Goal: Transaction & Acquisition: Purchase product/service

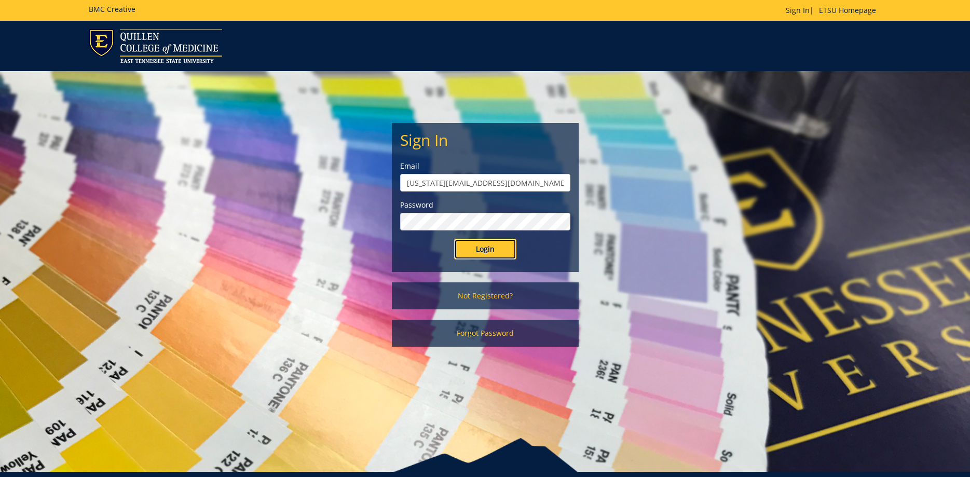
click at [472, 245] on input "Login" at bounding box center [485, 249] width 62 height 21
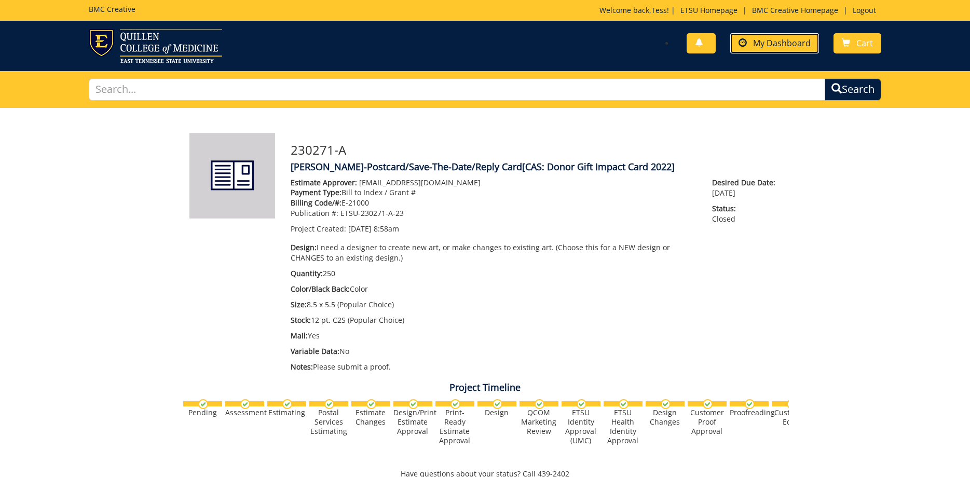
click at [787, 45] on span "My Dashboard" at bounding box center [782, 42] width 58 height 11
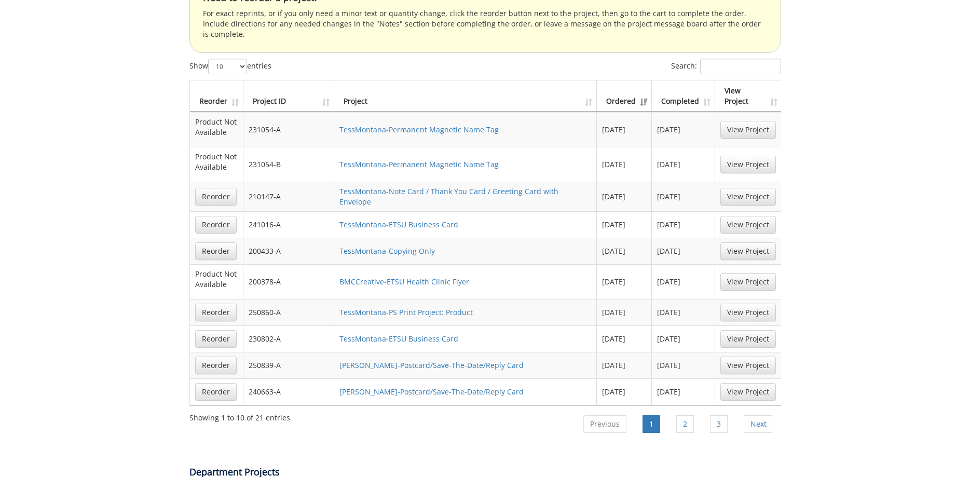
scroll to position [635, 0]
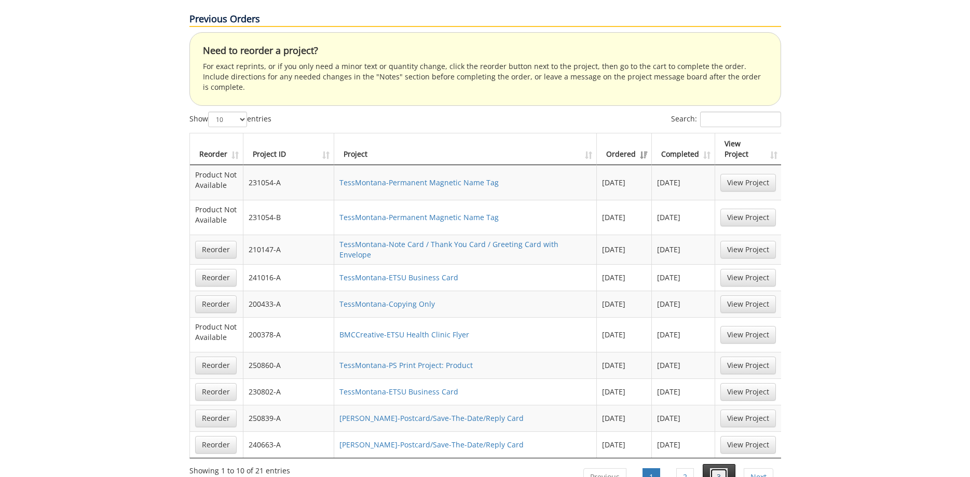
click at [722, 468] on link "3" at bounding box center [719, 477] width 18 height 18
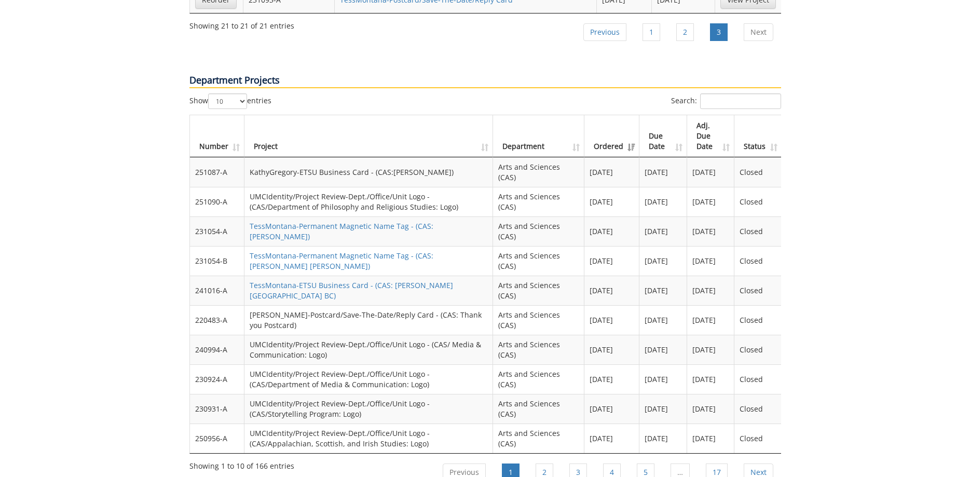
scroll to position [838, 0]
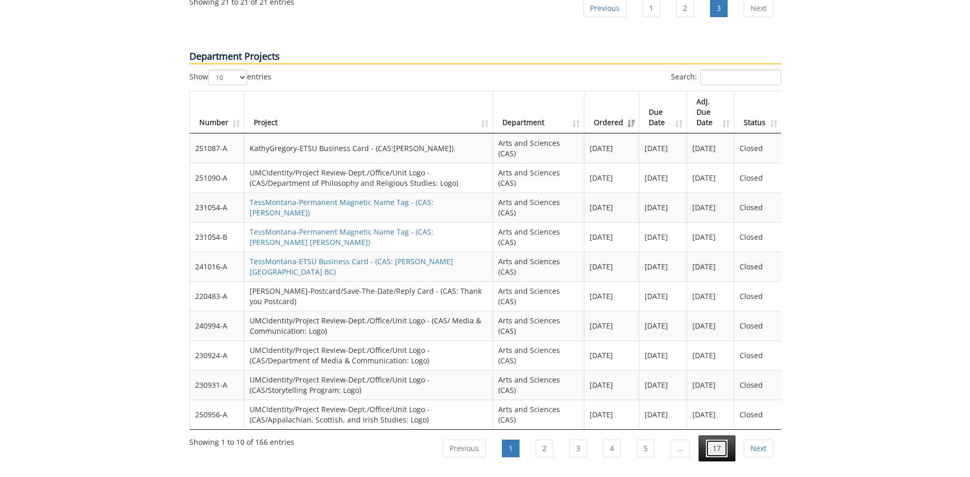
click at [724, 440] on link "17" at bounding box center [717, 449] width 22 height 18
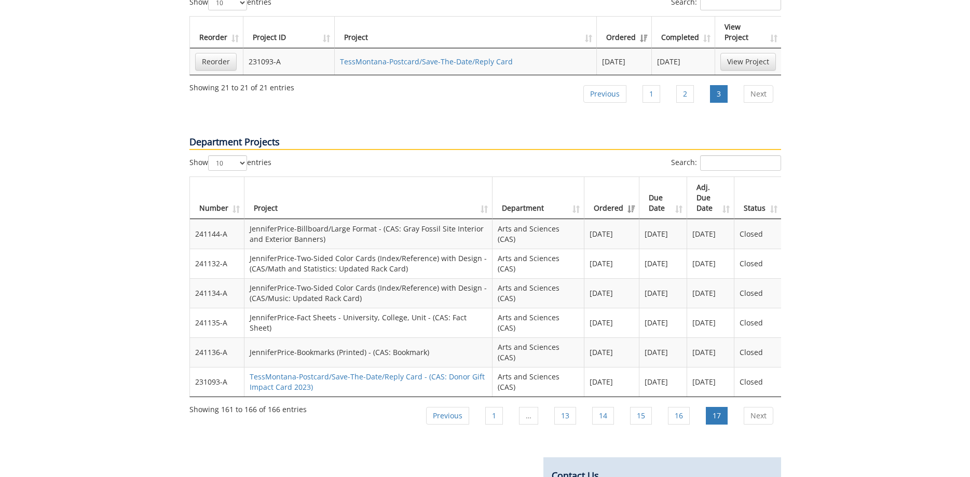
scroll to position [732, 0]
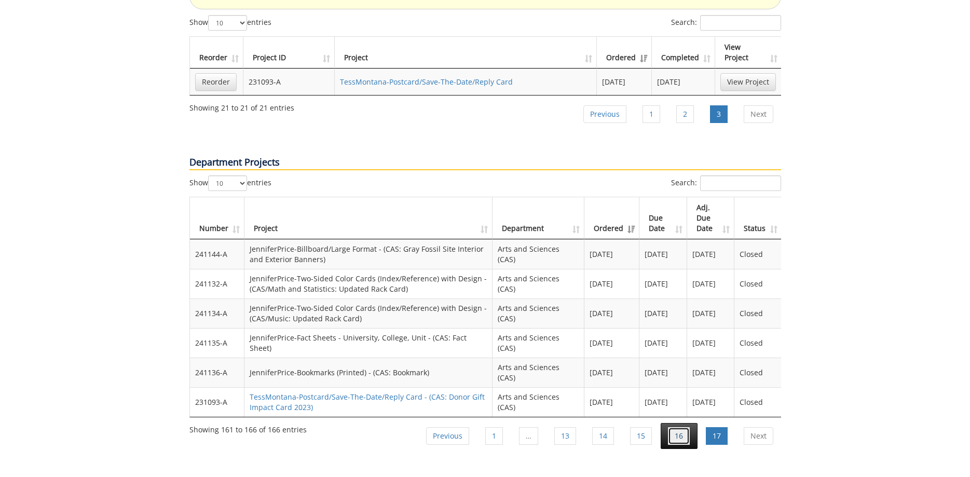
click at [681, 427] on link "16" at bounding box center [679, 436] width 22 height 18
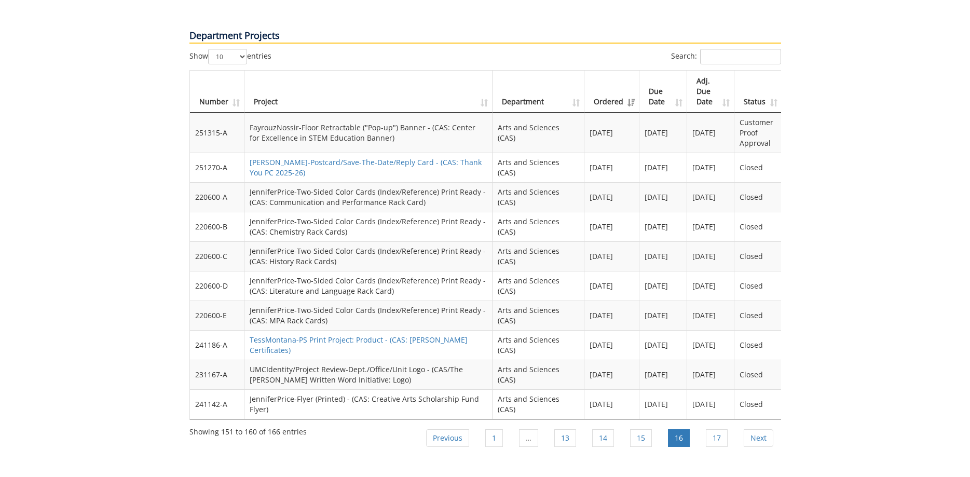
scroll to position [879, 0]
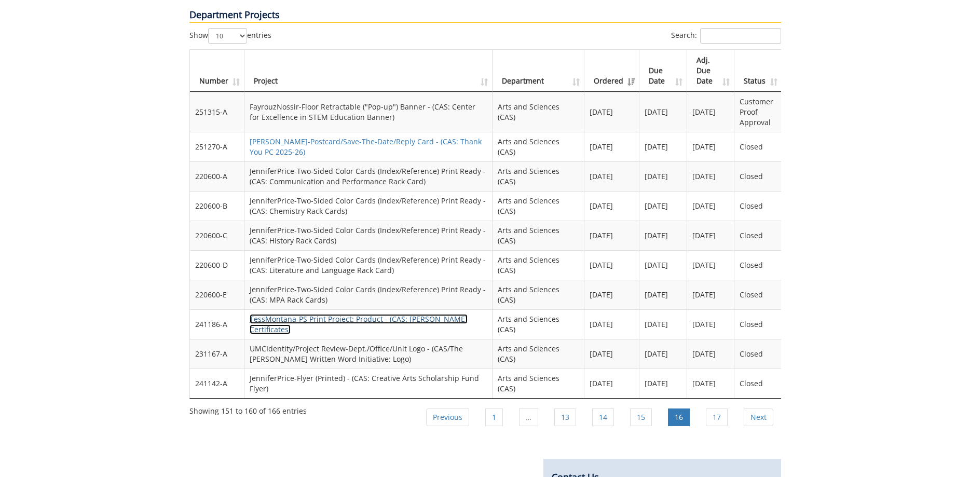
click at [353, 314] on link "TessMontana-PS Print Project: Product - (CAS: Blank Dean Certificates)" at bounding box center [359, 324] width 218 height 20
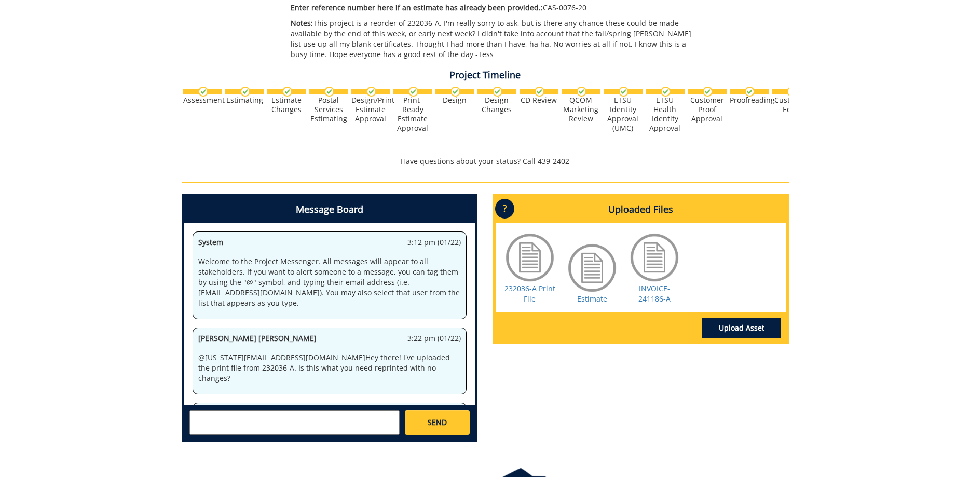
scroll to position [63, 0]
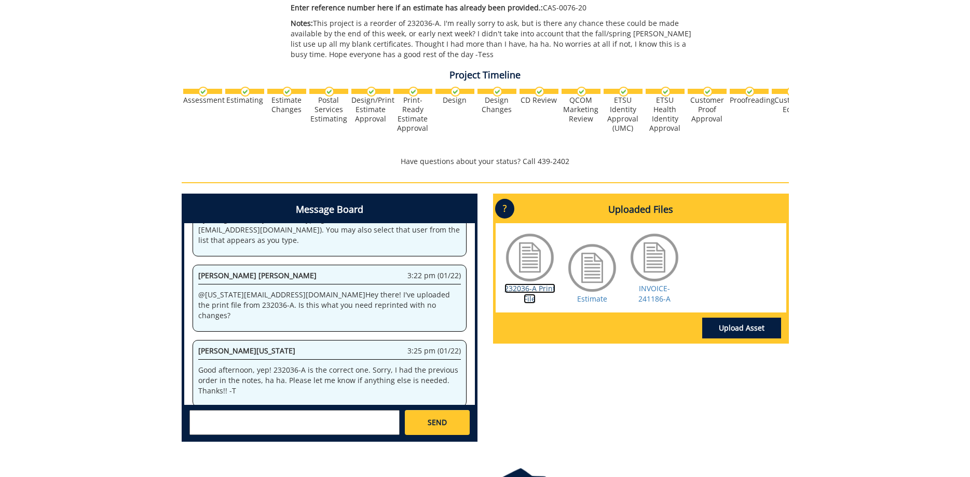
click at [527, 290] on link "232036-A Print File" at bounding box center [529, 293] width 51 height 20
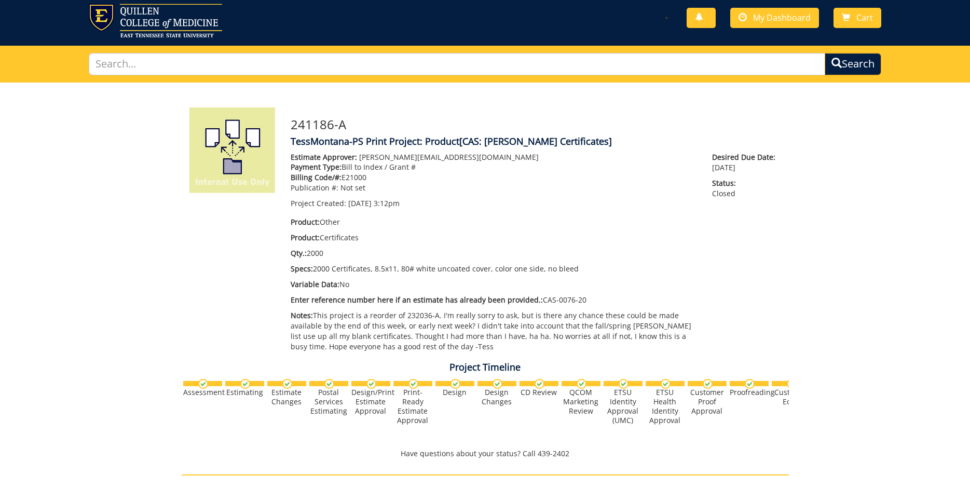
scroll to position [0, 0]
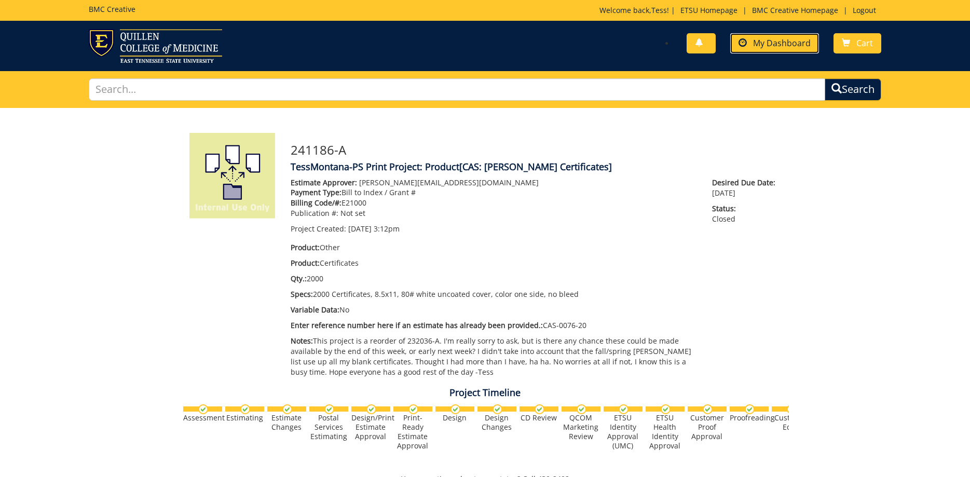
click at [772, 46] on span "My Dashboard" at bounding box center [782, 42] width 58 height 11
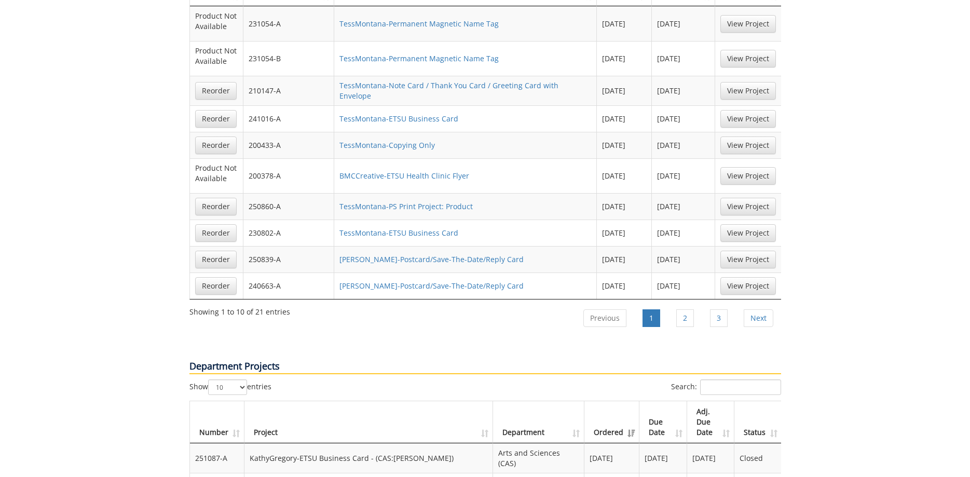
scroll to position [741, 0]
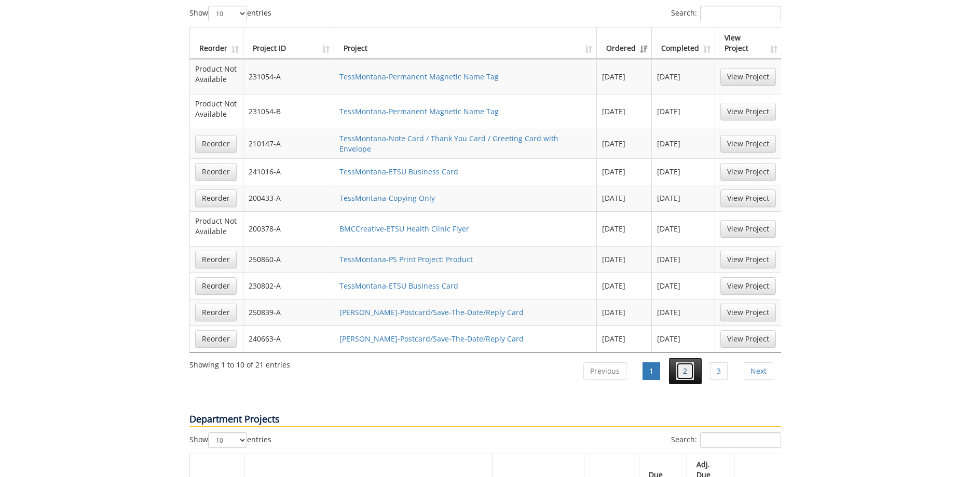
click at [688, 362] on link "2" at bounding box center [685, 371] width 18 height 18
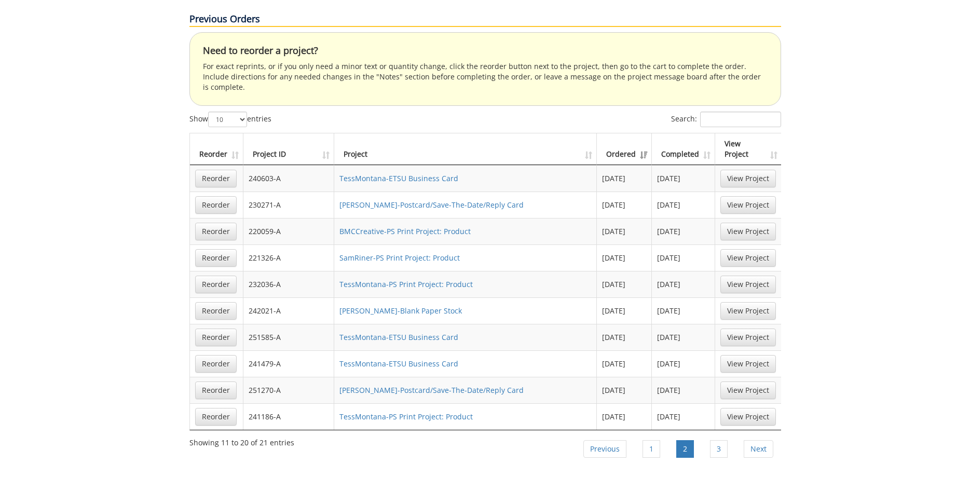
scroll to position [688, 0]
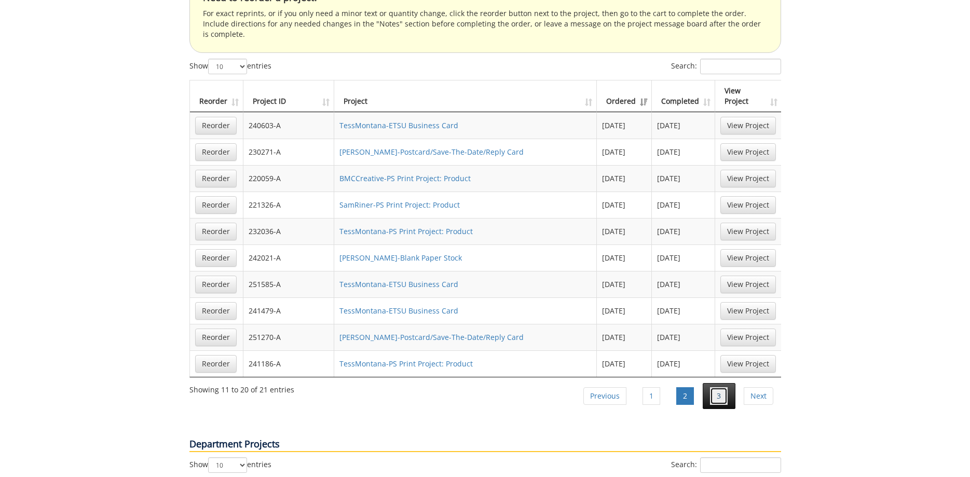
click at [725, 387] on link "3" at bounding box center [719, 396] width 18 height 18
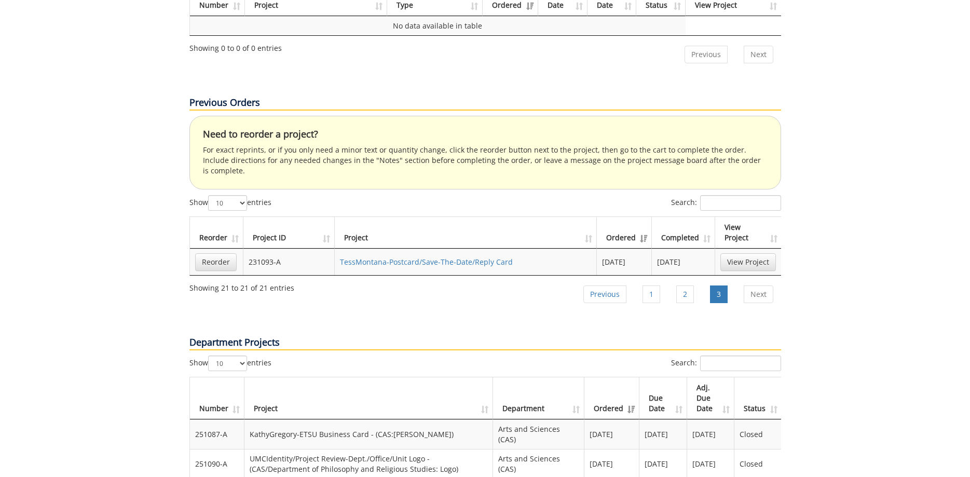
scroll to position [529, 0]
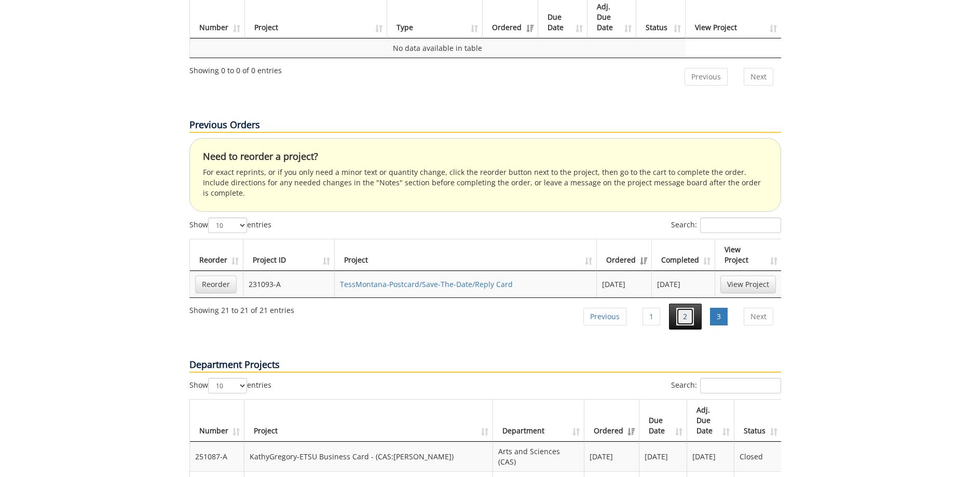
click at [690, 308] on link "2" at bounding box center [685, 317] width 18 height 18
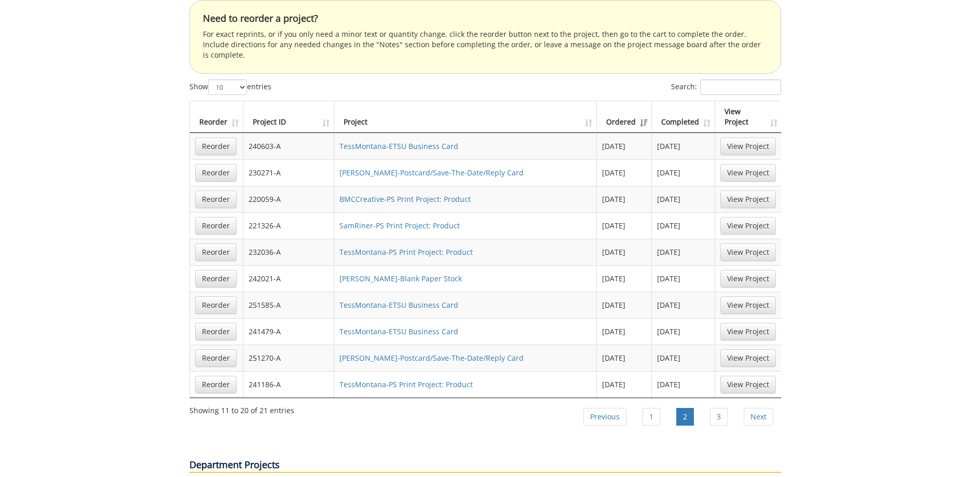
scroll to position [653, 0]
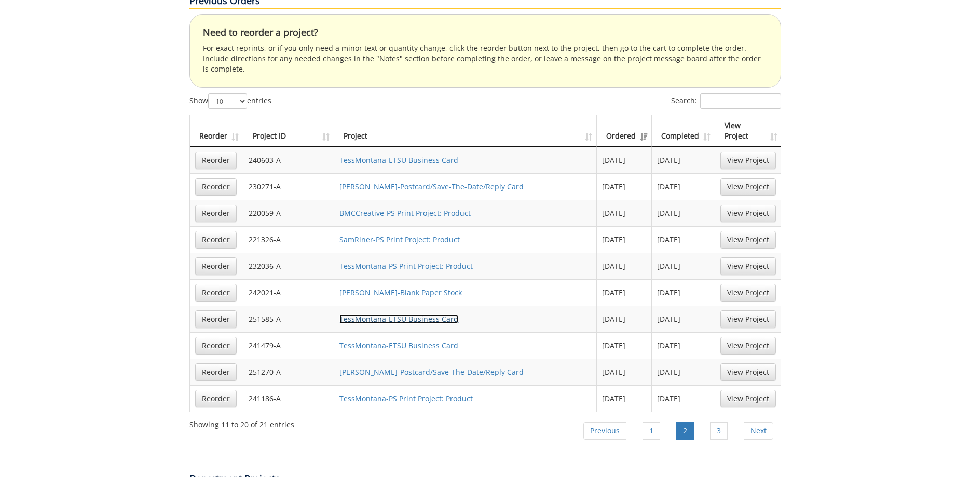
click at [432, 314] on link "TessMontana-ETSU Business Card" at bounding box center [398, 319] width 119 height 10
click at [211, 310] on link "Reorder" at bounding box center [216, 319] width 42 height 18
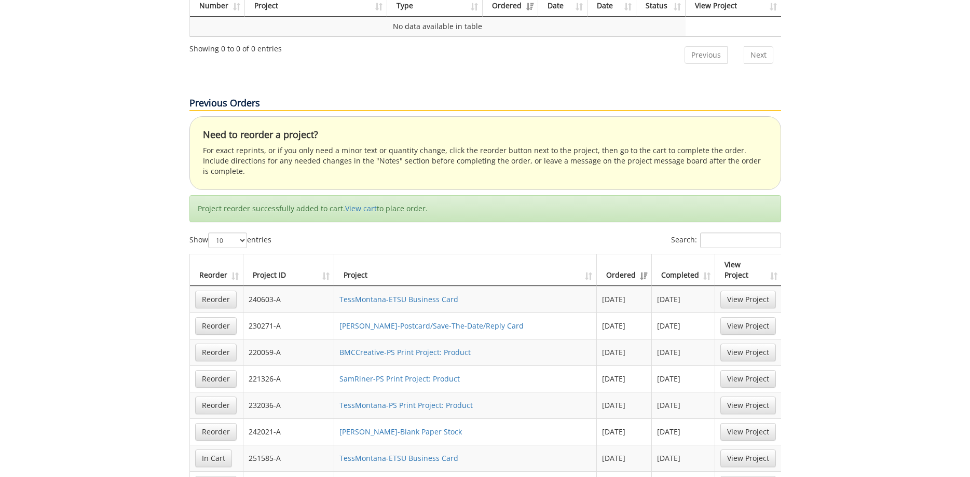
scroll to position [495, 0]
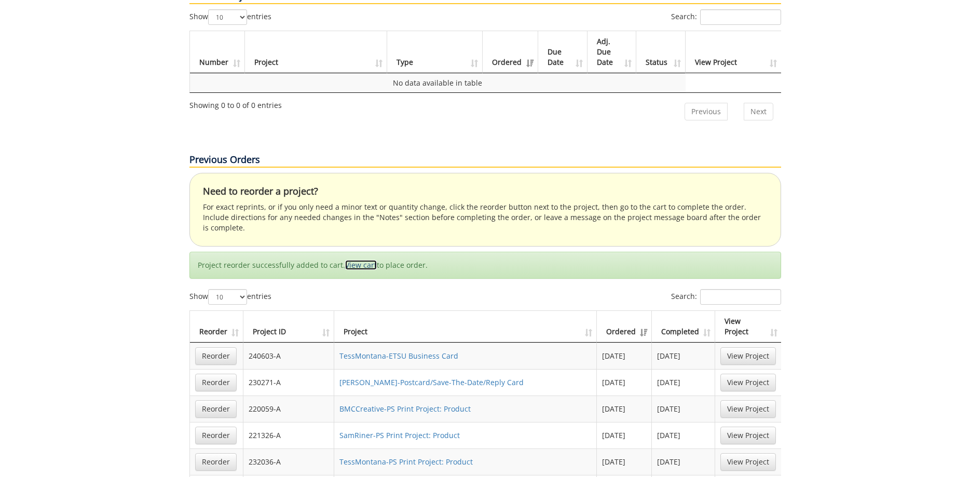
click at [354, 260] on link "View cart" at bounding box center [361, 265] width 32 height 10
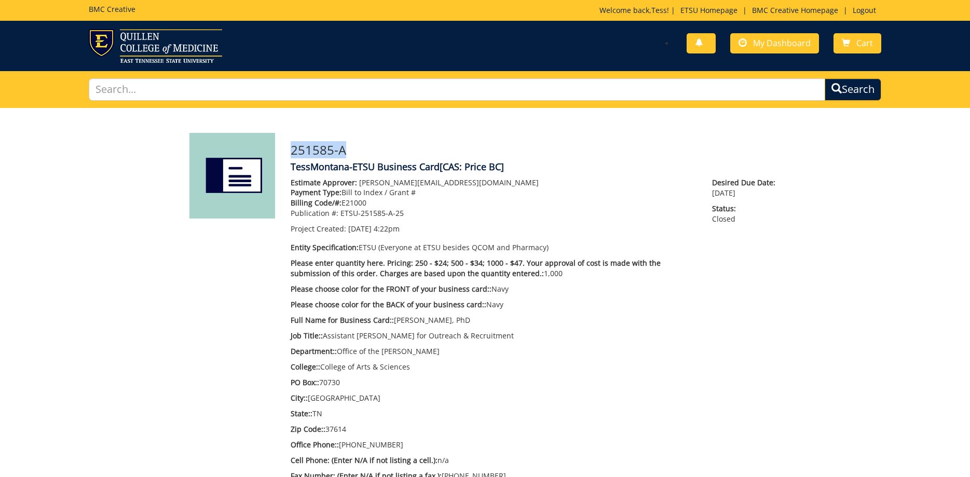
drag, startPoint x: 342, startPoint y: 149, endPoint x: 289, endPoint y: 145, distance: 54.1
click at [289, 145] on div "251585-A TessMontana-ETSU Business Card [CAS: Price BC] Estimate Approver: bidw…" at bounding box center [536, 372] width 506 height 478
copy h3 "251585-A"
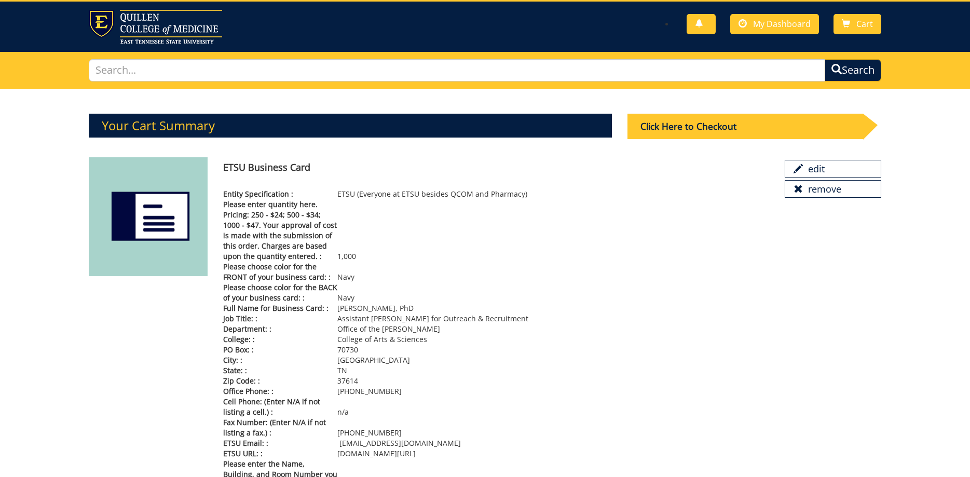
scroll to position [11, 0]
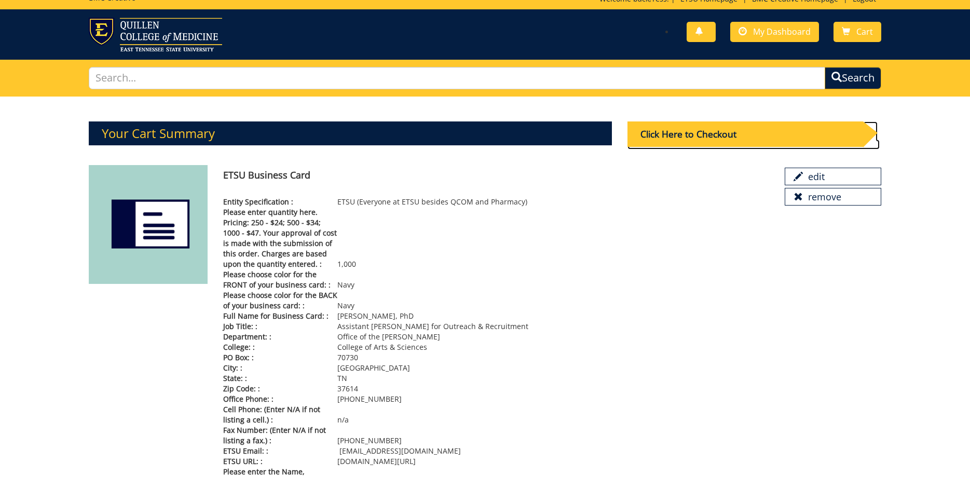
click at [714, 131] on div "Click Here to Checkout" at bounding box center [745, 133] width 236 height 25
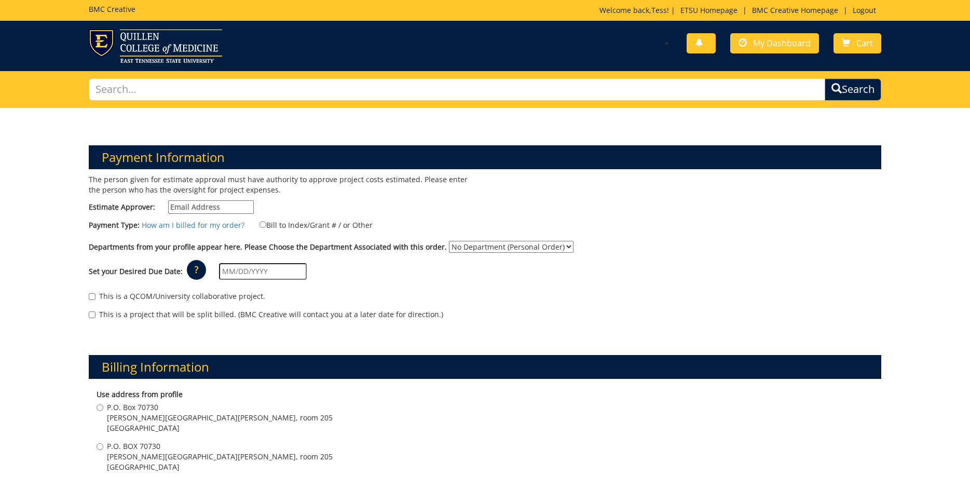
click at [254, 203] on input "Estimate Approver:" at bounding box center [211, 206] width 86 height 13
type input "bidwell@etsu.edu"
click at [260, 222] on input "Bill to Index/Grant # / or Other" at bounding box center [262, 224] width 7 height 7
radio input "true"
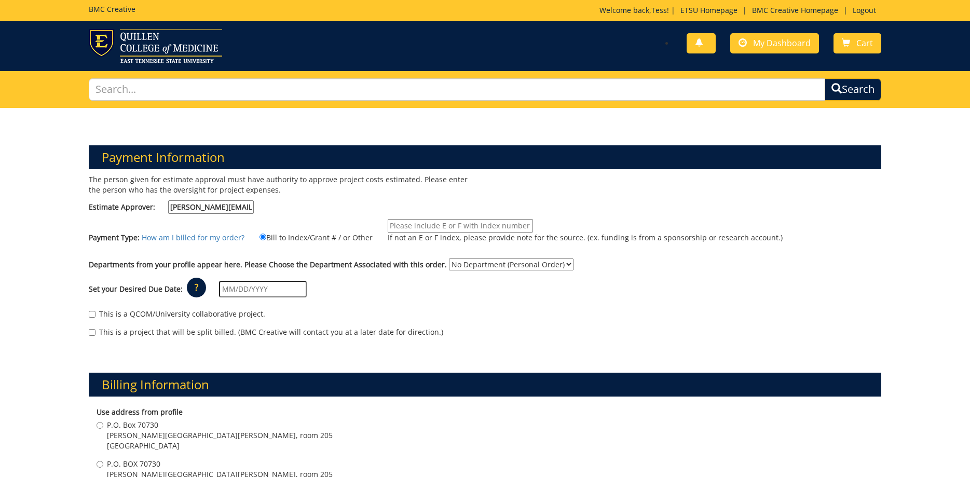
click at [421, 224] on input "If not an E or F index, please provide note for the source. (ex. funding is fro…" at bounding box center [460, 225] width 145 height 13
type input "E21000"
click at [423, 294] on div "Set your Desired Due Date: ? × How long will my project take to finish? : Pleas…" at bounding box center [485, 289] width 808 height 29
click at [449, 258] on select "No Department (Personal Order) Arts and Sciences (CAS)" at bounding box center [511, 264] width 125 height 12
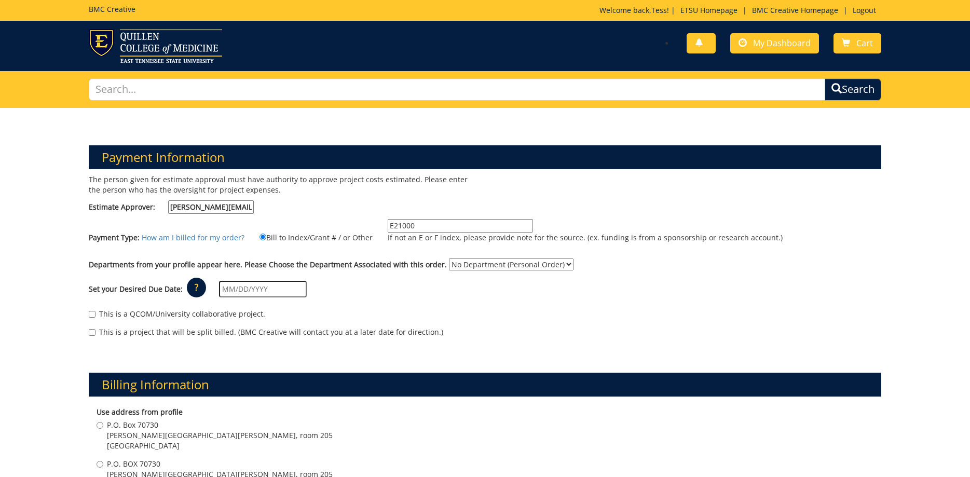
select select "15"
click option "Arts and Sciences (CAS)" at bounding box center [0, 0] width 0 height 0
click at [369, 298] on div "Set your Desired Due Date: ? × How long will my project take to finish? : Pleas…" at bounding box center [485, 289] width 808 height 29
click at [301, 285] on input "text" at bounding box center [263, 289] width 88 height 17
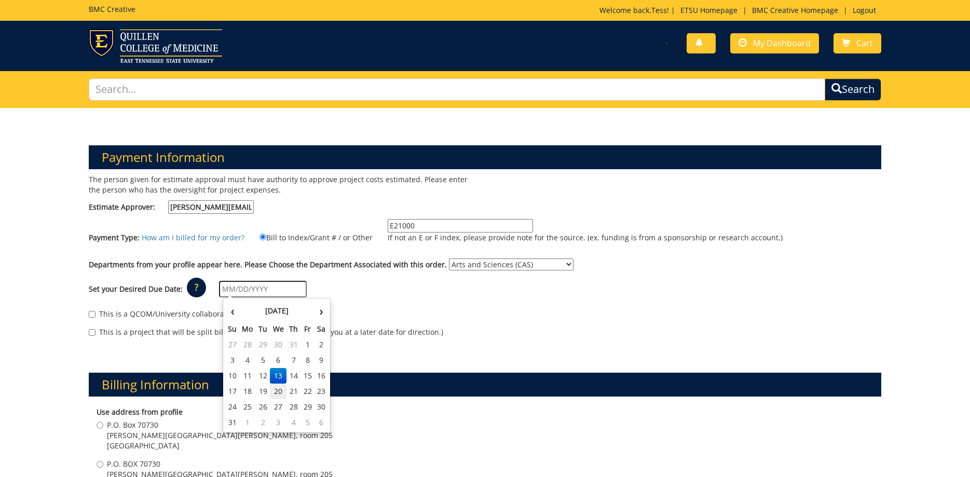
click at [274, 391] on td "20" at bounding box center [278, 391] width 17 height 16
type input "[DATE]"
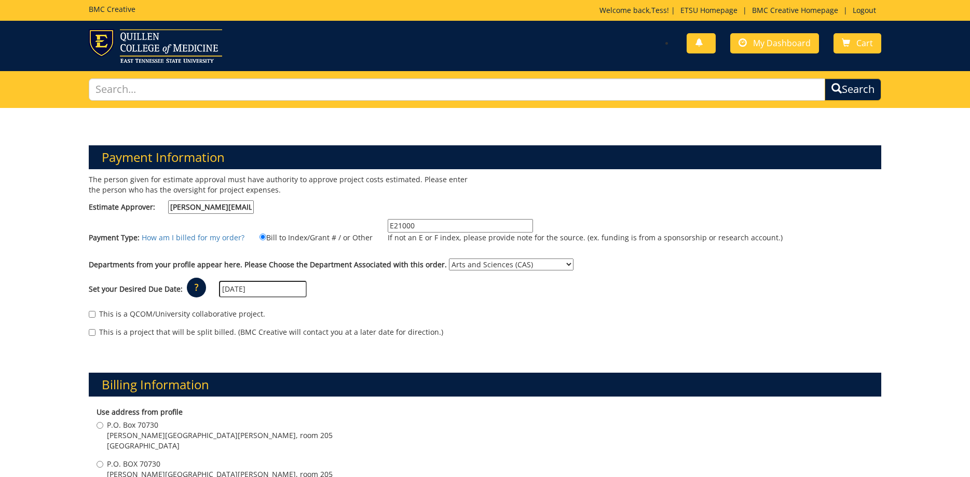
click at [330, 311] on div "This is a QCOM/University collaborative project." at bounding box center [485, 317] width 793 height 16
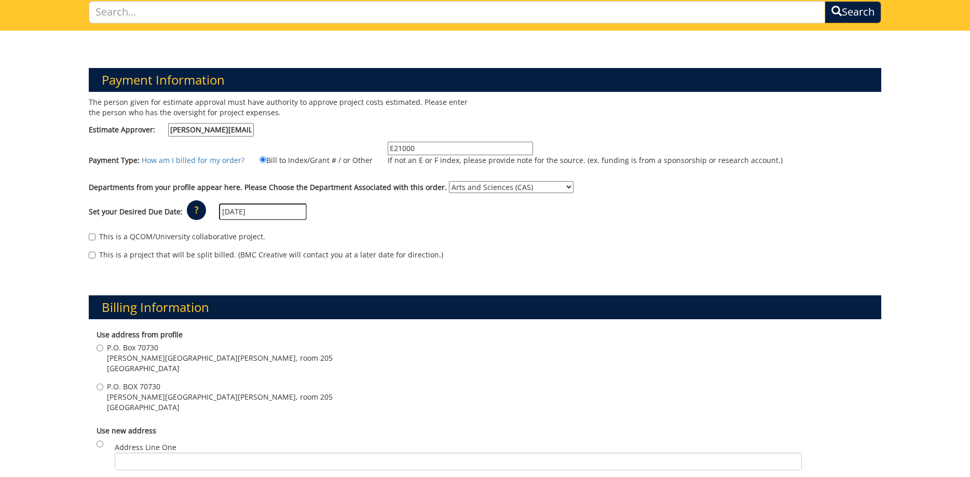
scroll to position [212, 0]
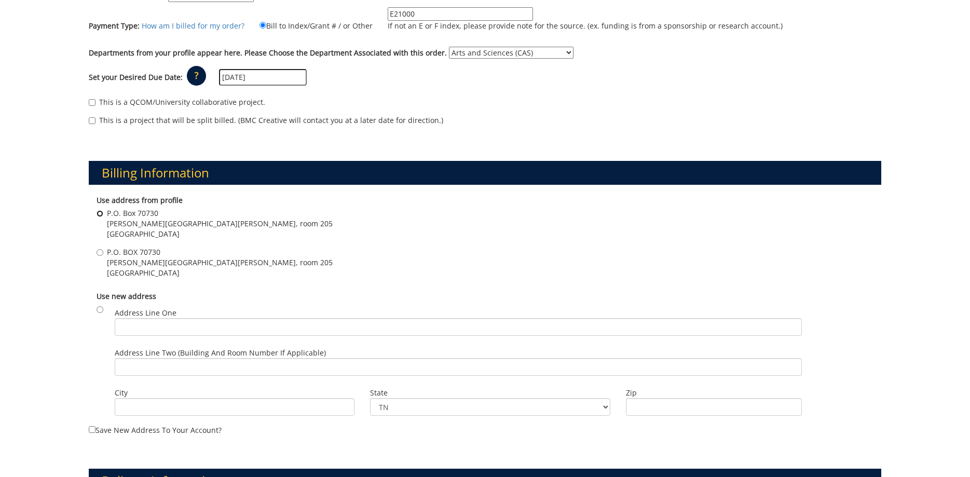
click at [99, 215] on input "P.O. Box 70730 Gilbreath Hall, room 205 Johnson City , TN 37614" at bounding box center [100, 213] width 7 height 7
radio input "true"
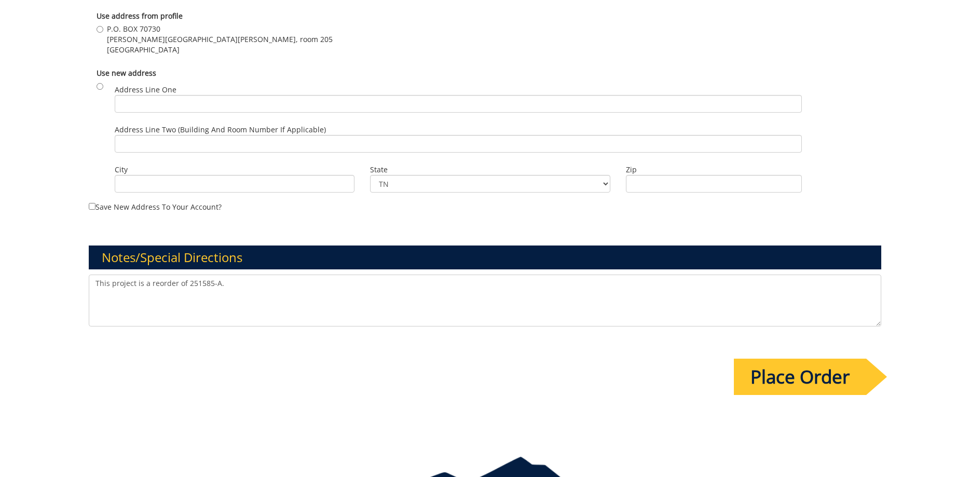
scroll to position [794, 0]
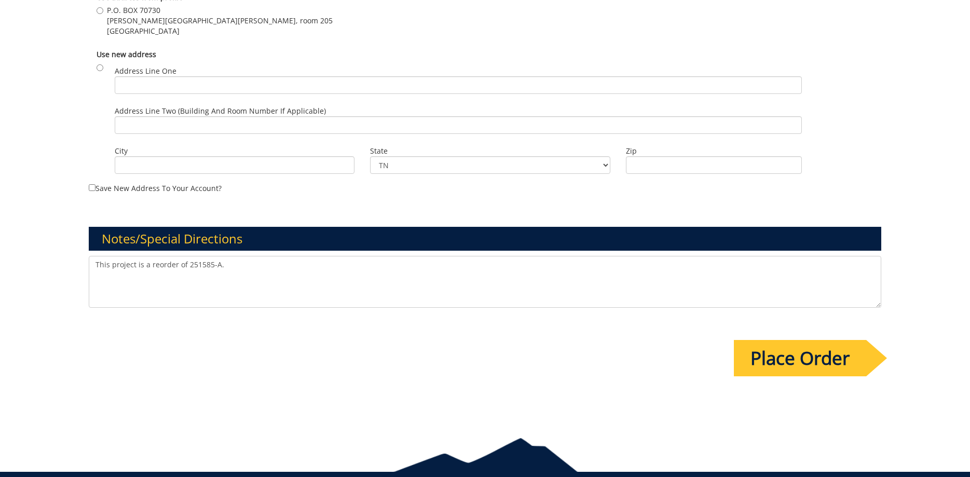
click at [238, 263] on textarea "This project is a reorder of 251585-A." at bounding box center [485, 282] width 793 height 52
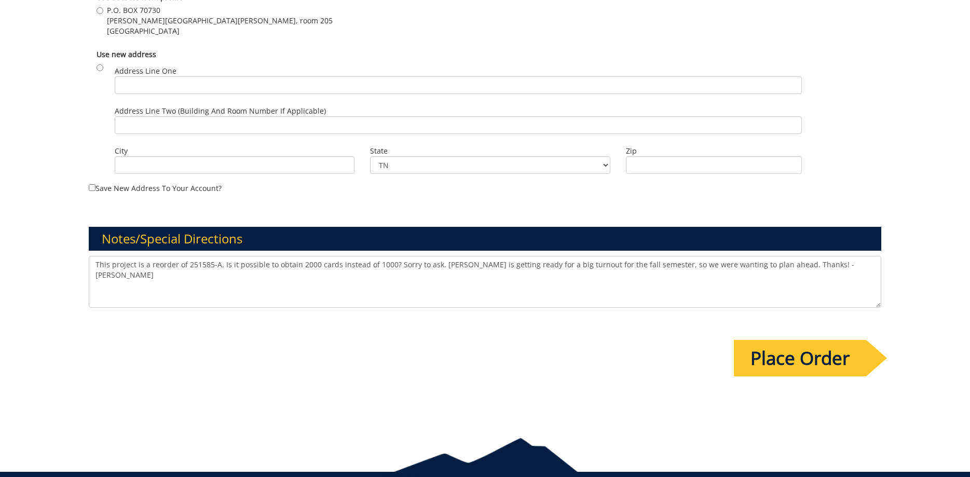
type textarea "This project is a reorder of 251585-A. Is it possible to obtain 2000 cards inst…"
click at [766, 350] on input "Place Order" at bounding box center [800, 358] width 132 height 36
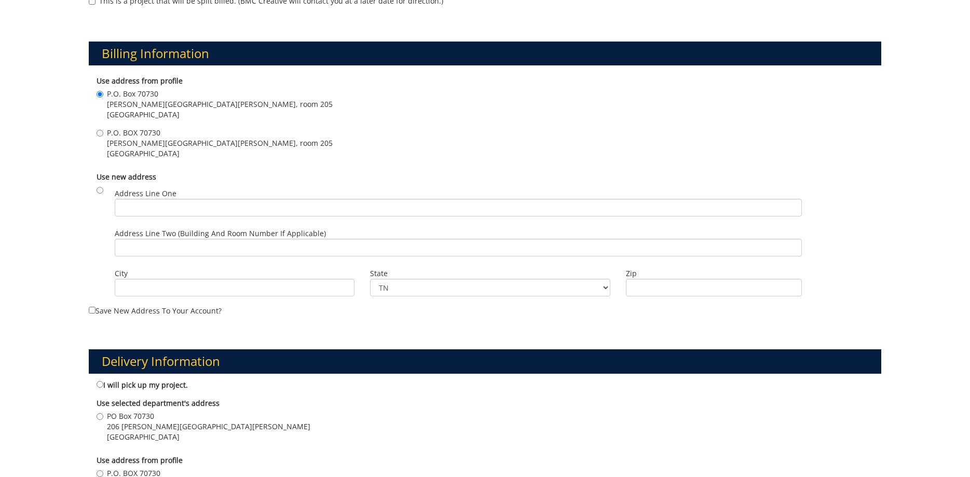
scroll to position [582, 0]
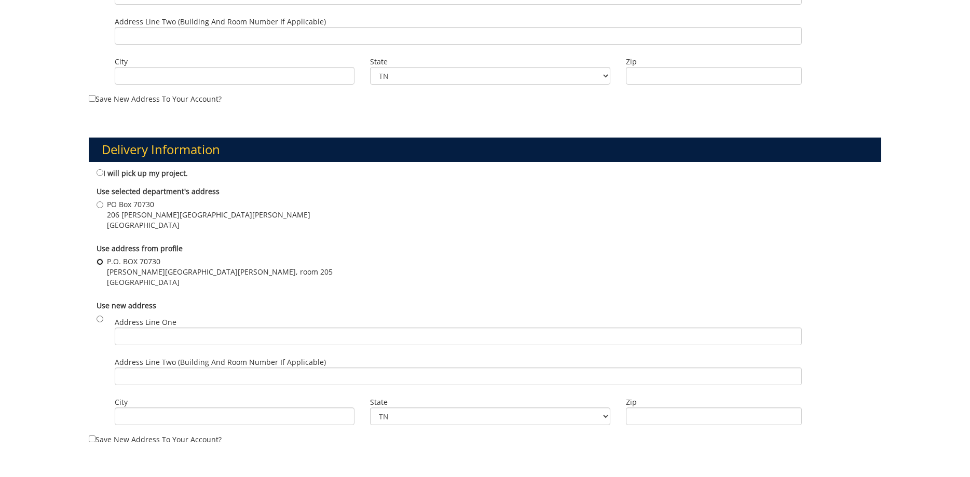
click at [98, 261] on input "P.O. BOX 70730 Gilbreath Hall, room 205 Johnson City , TN 37614" at bounding box center [100, 261] width 7 height 7
radio input "true"
click at [38, 265] on div "An address must be selected before an order can be placed. Payment Information …" at bounding box center [485, 99] width 970 height 1146
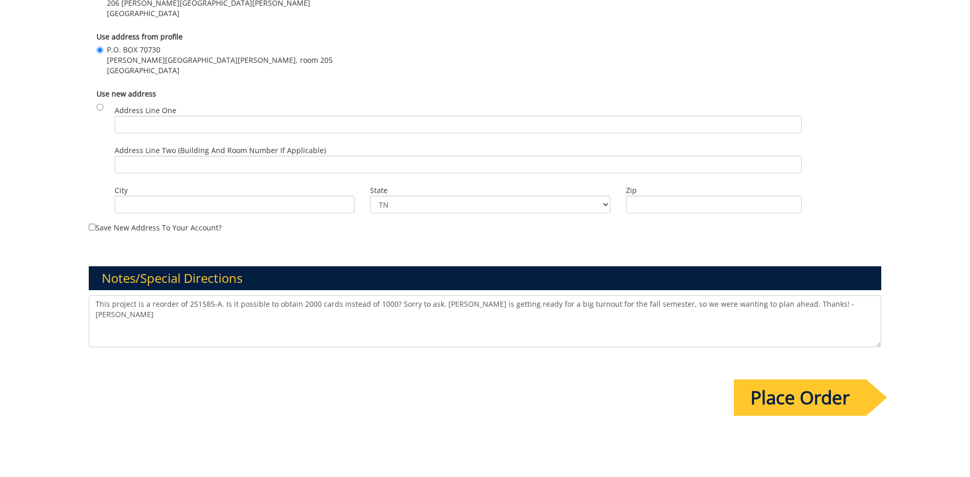
scroll to position [874, 0]
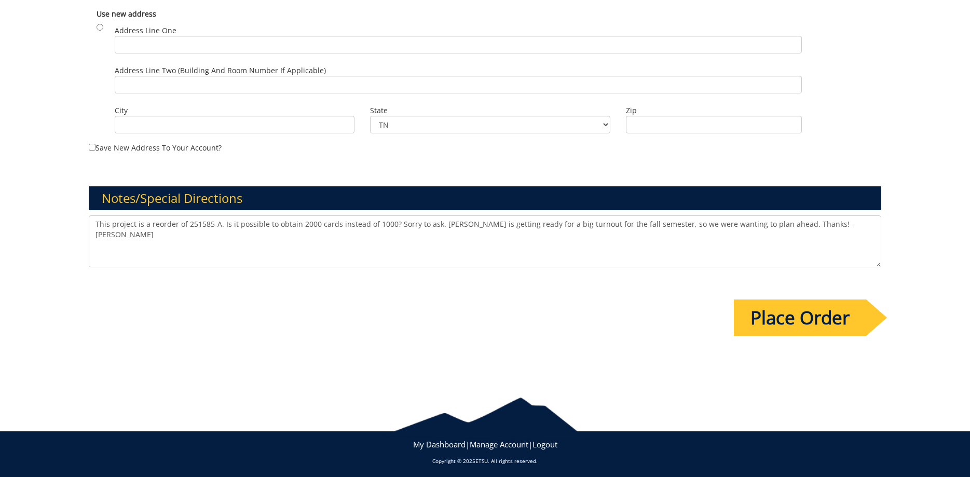
click at [825, 322] on input "Place Order" at bounding box center [800, 317] width 132 height 36
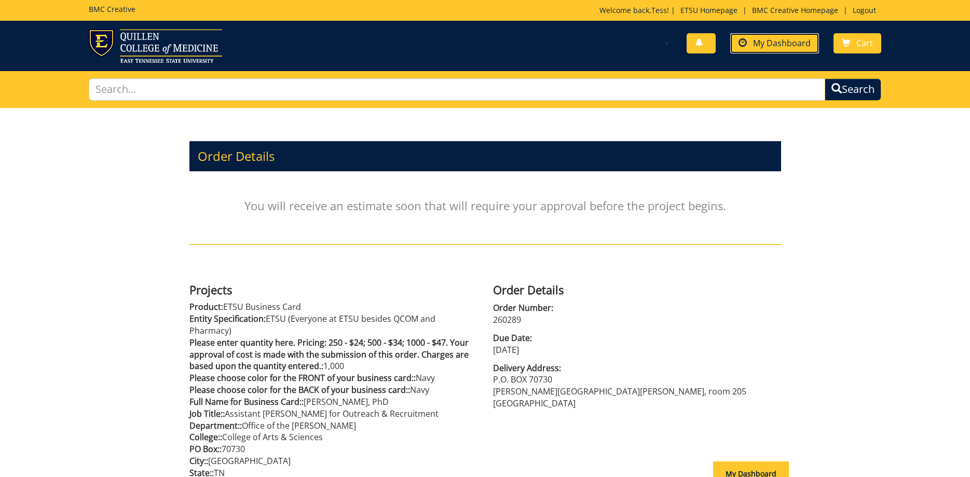
click at [775, 39] on span "My Dashboard" at bounding box center [782, 42] width 58 height 11
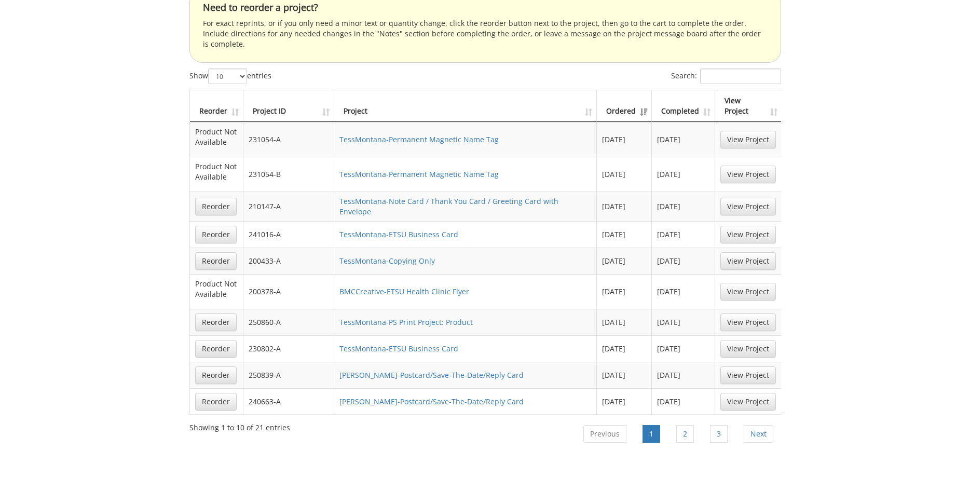
scroll to position [688, 0]
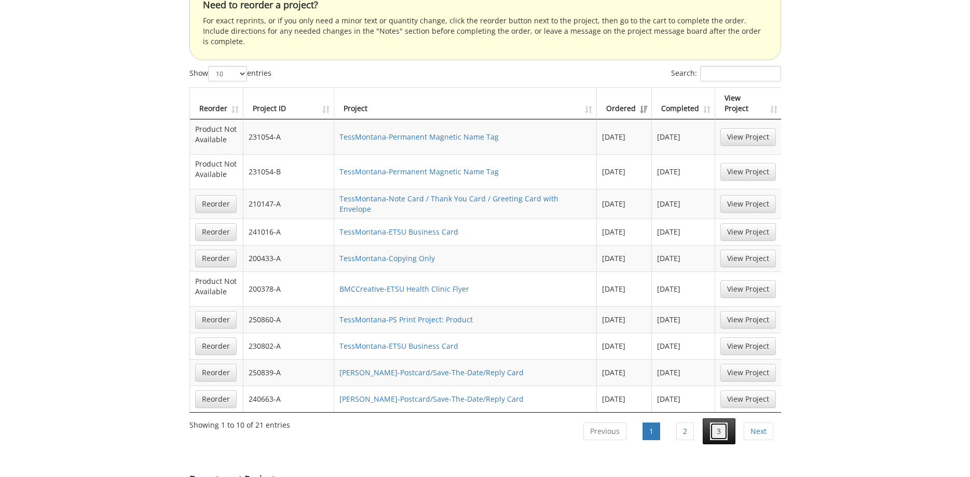
click at [722, 422] on link "3" at bounding box center [719, 431] width 18 height 18
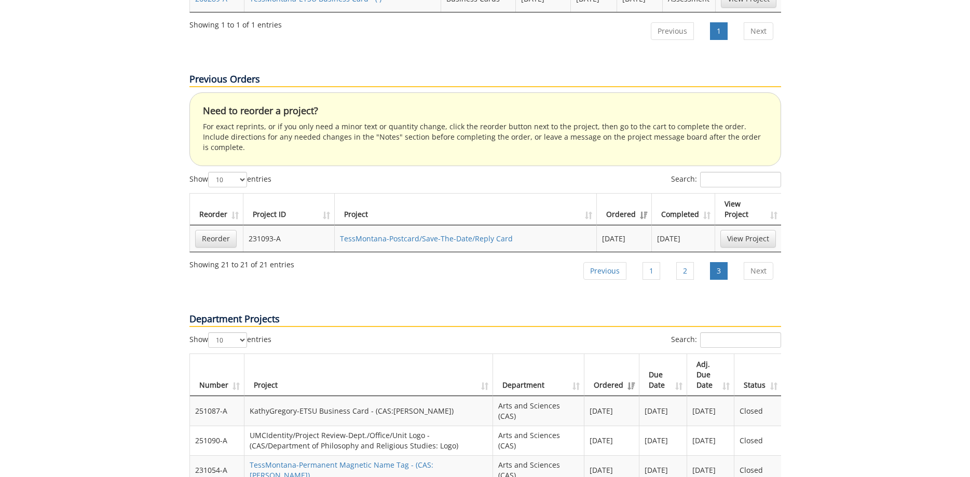
scroll to position [529, 0]
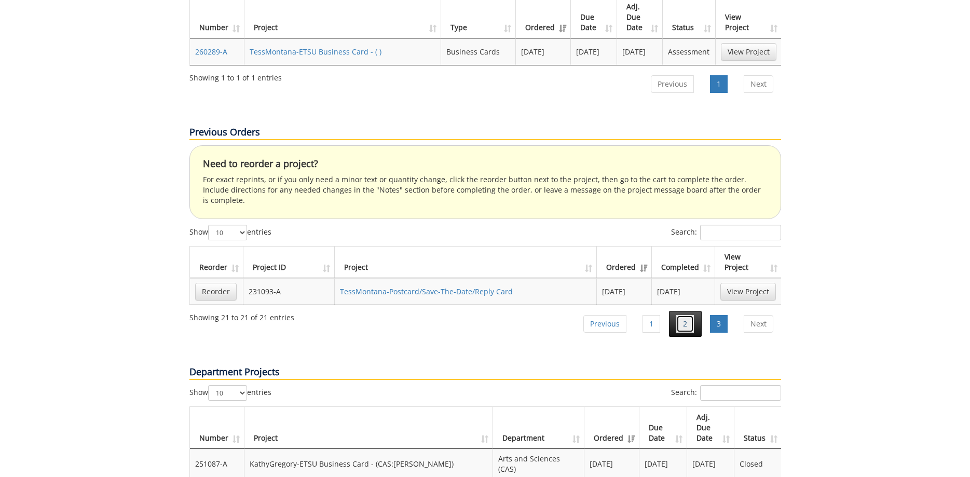
click at [682, 315] on link "2" at bounding box center [685, 324] width 18 height 18
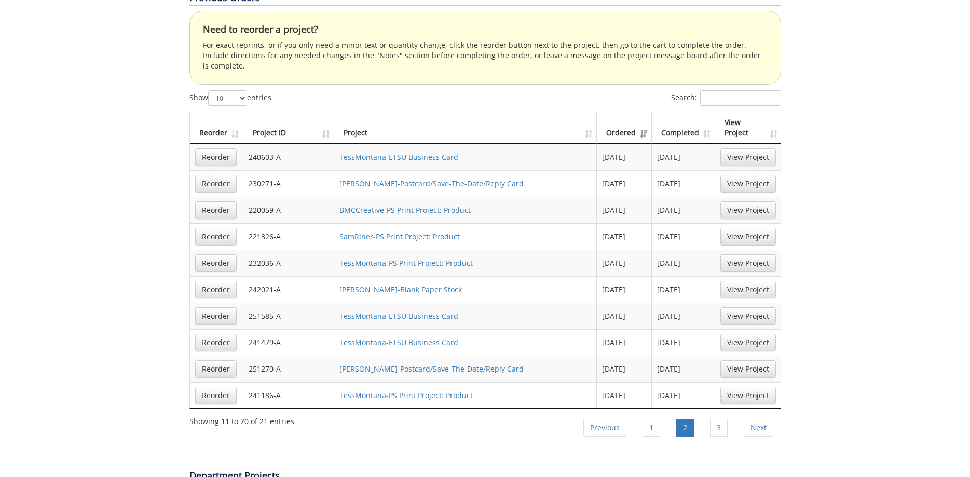
scroll to position [661, 0]
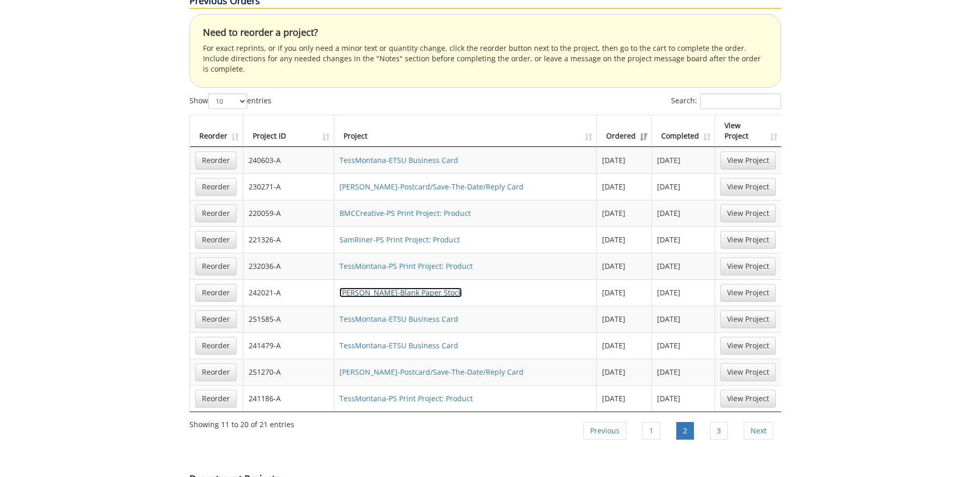
click at [395, 287] on link "[PERSON_NAME]-Blank Paper Stock" at bounding box center [400, 292] width 122 height 10
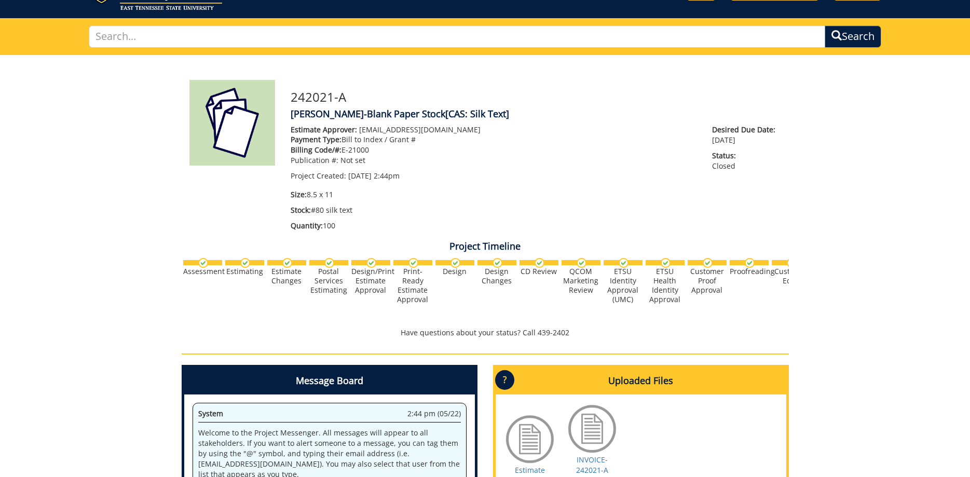
scroll to position [212, 0]
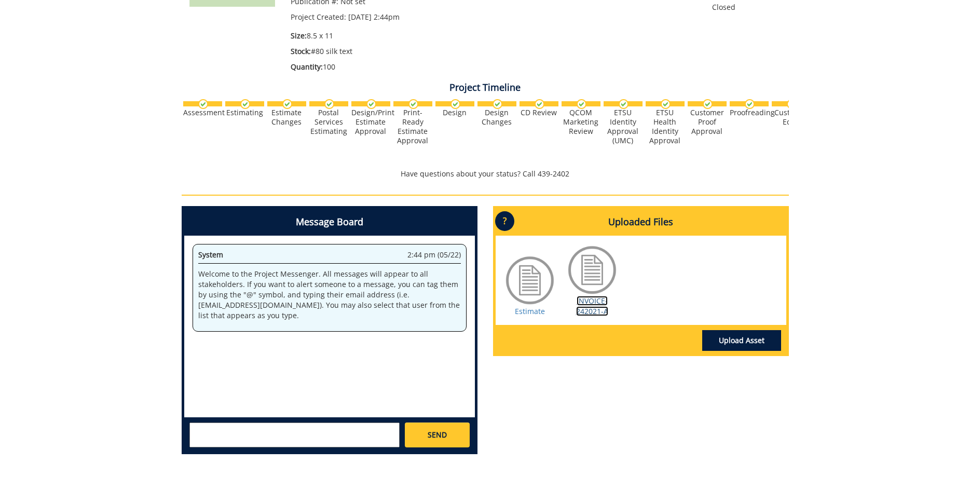
click at [599, 303] on link "INVOICE-242021-A" at bounding box center [592, 306] width 32 height 20
click at [531, 311] on link "Estimate" at bounding box center [530, 311] width 30 height 10
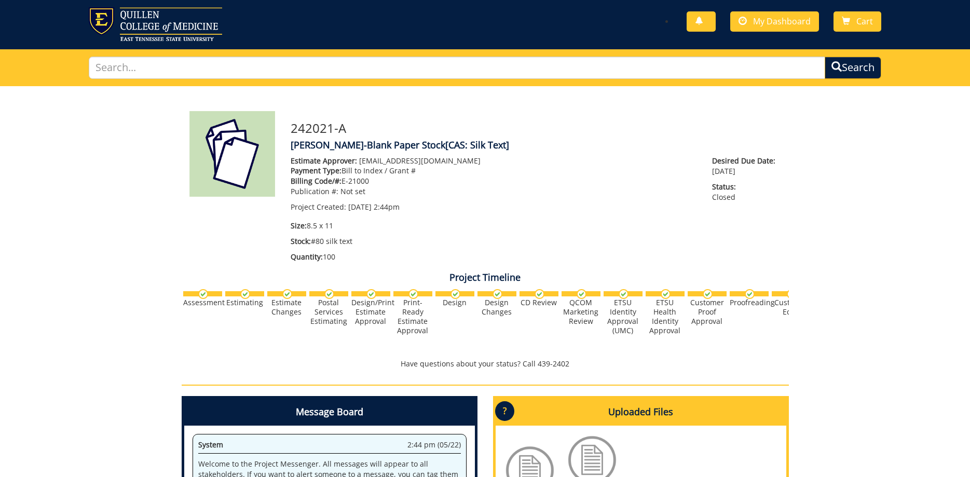
scroll to position [0, 0]
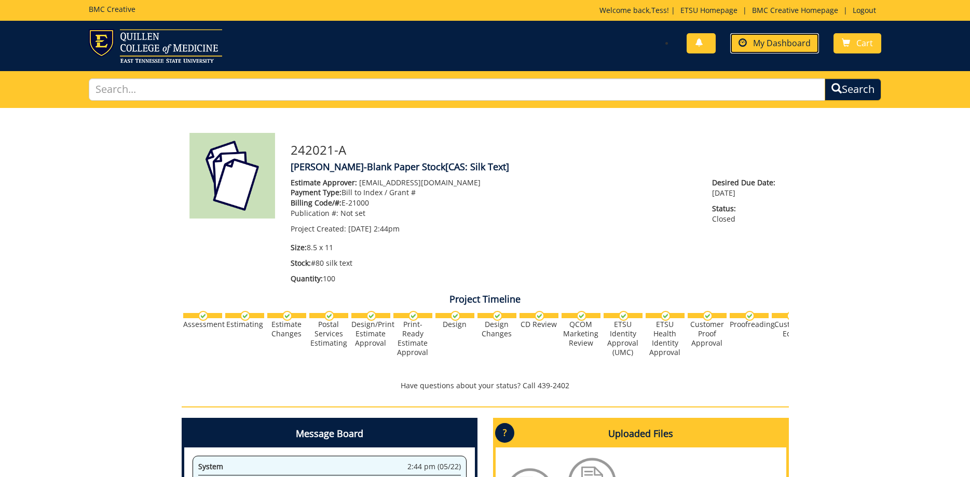
click at [764, 42] on span "My Dashboard" at bounding box center [782, 42] width 58 height 11
